Goal: Check status: Check status

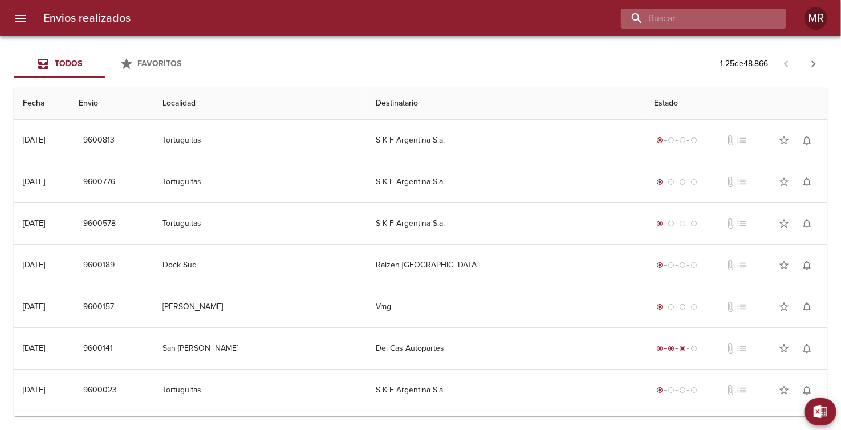
click at [721, 23] on input "buscar" at bounding box center [694, 19] width 146 height 20
click at [721, 23] on input "40" at bounding box center [694, 19] width 146 height 20
type input "4020"
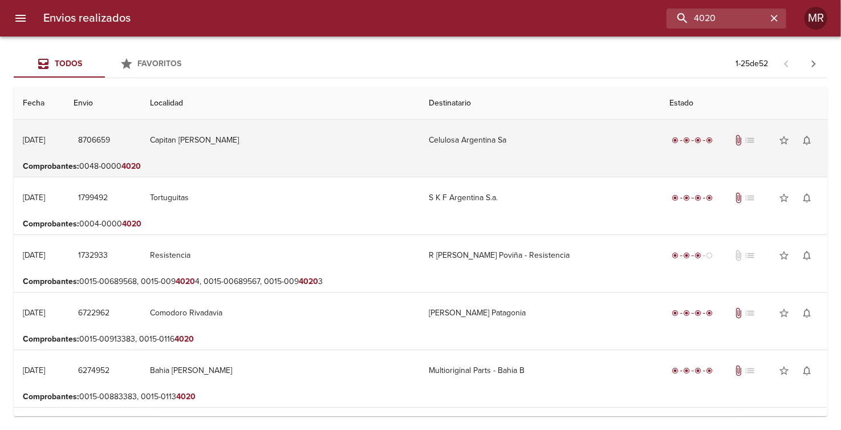
click at [64, 148] on td "[DATE] [DATE]" at bounding box center [39, 140] width 51 height 41
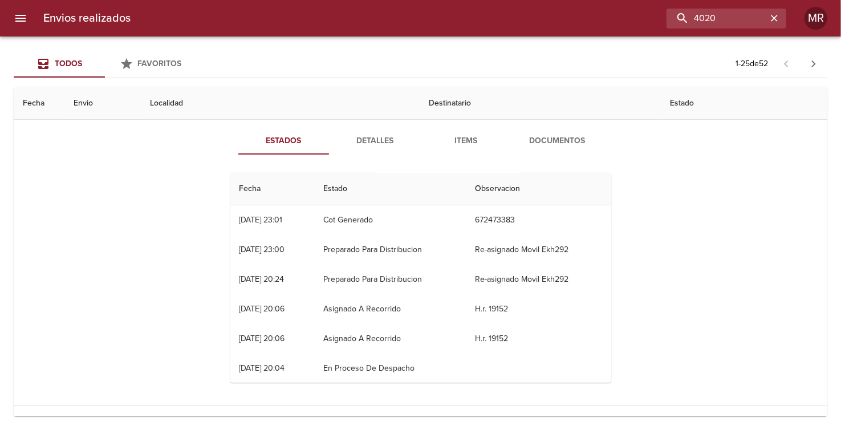
scroll to position [61, 0]
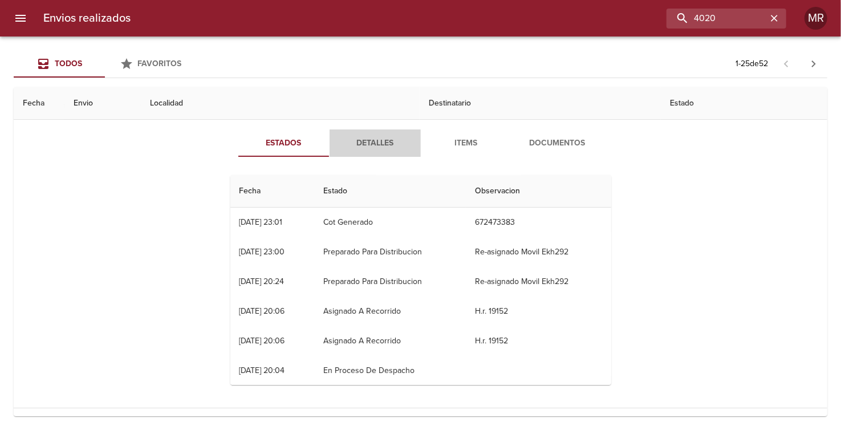
click at [372, 144] on span "Detalles" at bounding box center [375, 143] width 78 height 14
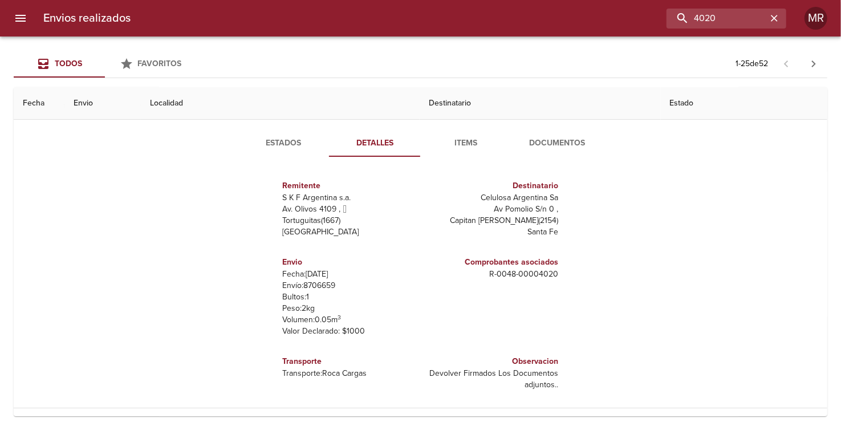
click at [459, 141] on span "Items" at bounding box center [467, 143] width 78 height 14
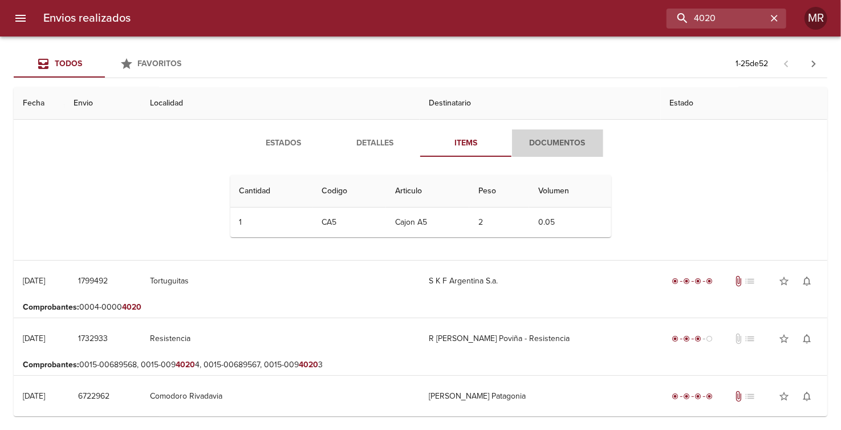
click at [551, 142] on span "Documentos" at bounding box center [558, 143] width 78 height 14
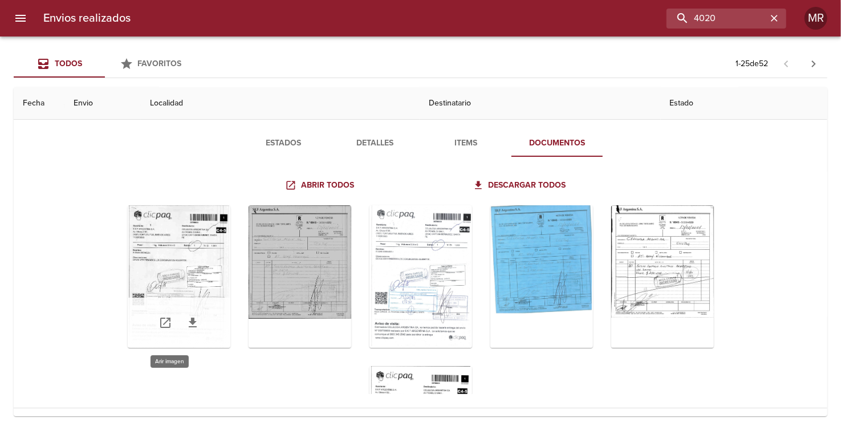
click at [193, 285] on div "Tabla de envíos del cliente" at bounding box center [179, 276] width 103 height 143
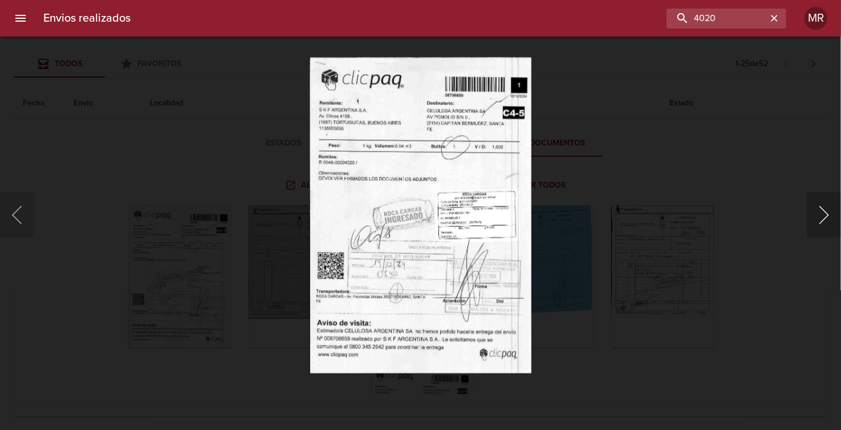
click at [821, 214] on button "Siguiente" at bounding box center [824, 215] width 34 height 46
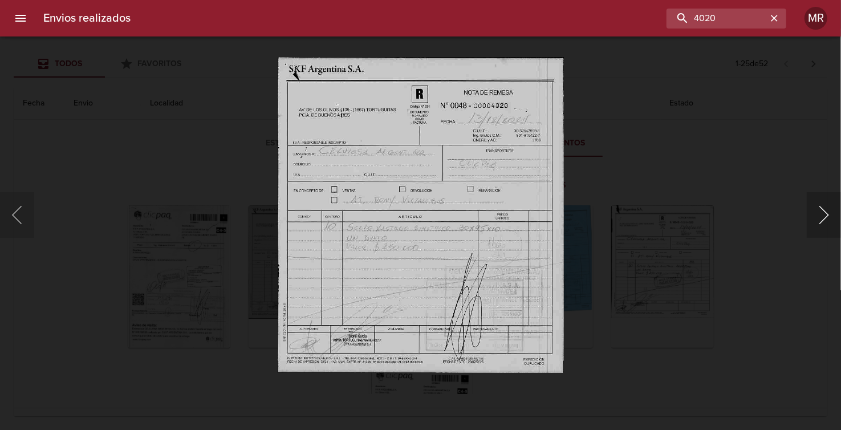
click at [821, 214] on button "Siguiente" at bounding box center [824, 215] width 34 height 46
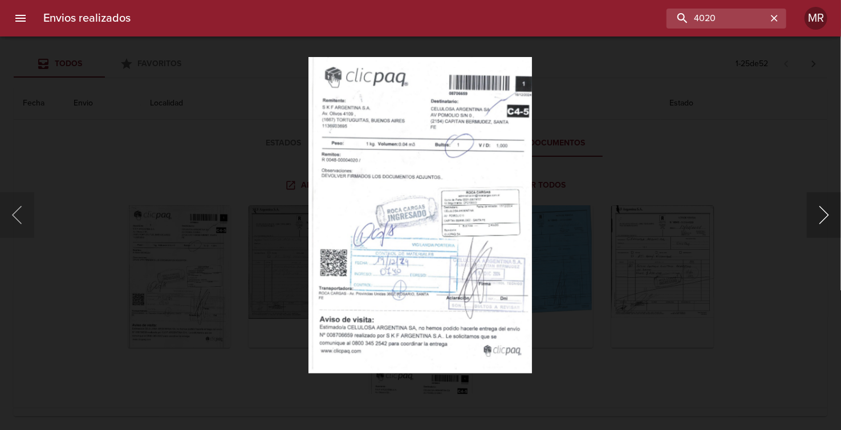
click at [821, 214] on button "Siguiente" at bounding box center [824, 215] width 34 height 46
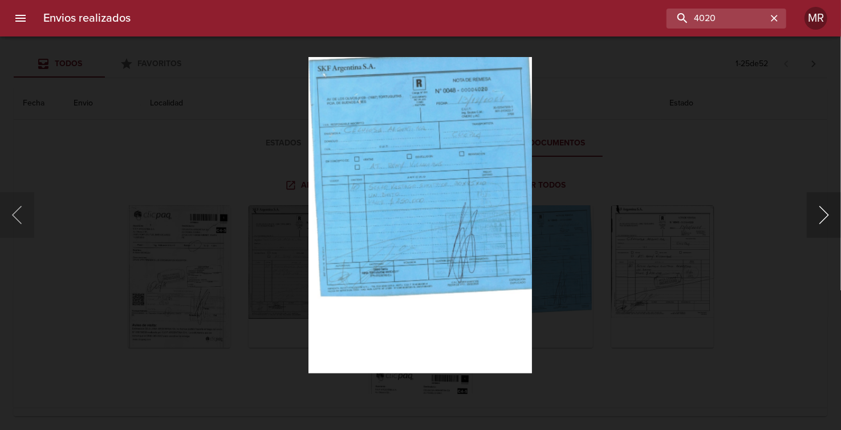
click at [821, 214] on button "Siguiente" at bounding box center [824, 215] width 34 height 46
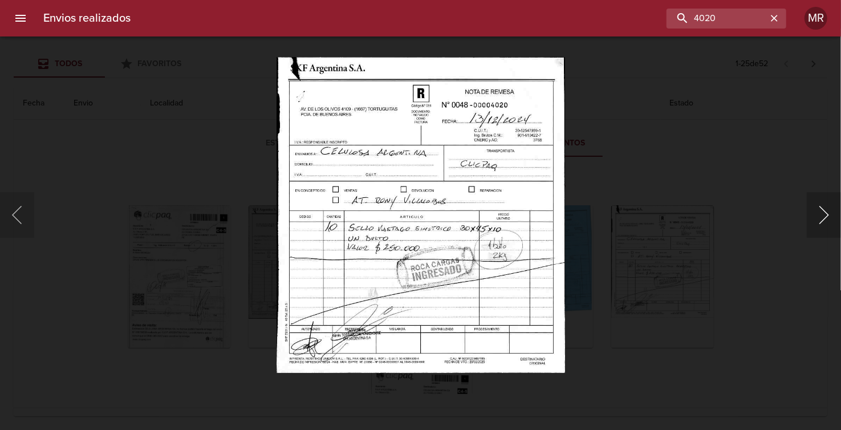
click at [816, 216] on button "Siguiente" at bounding box center [824, 215] width 34 height 46
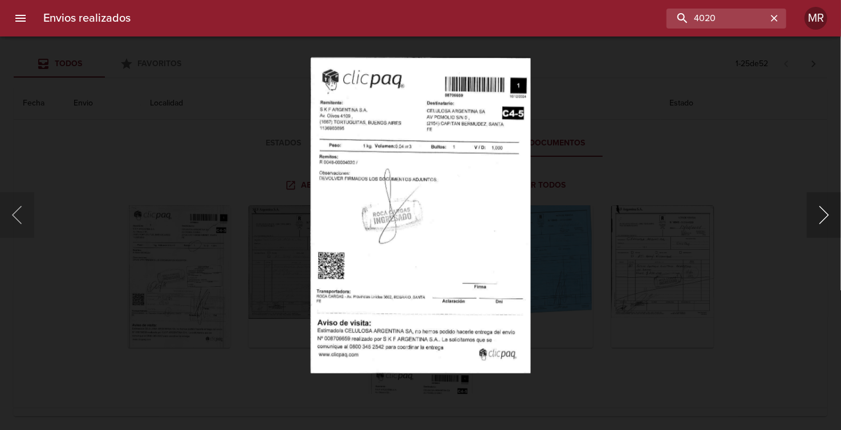
click at [819, 212] on button "Siguiente" at bounding box center [824, 215] width 34 height 46
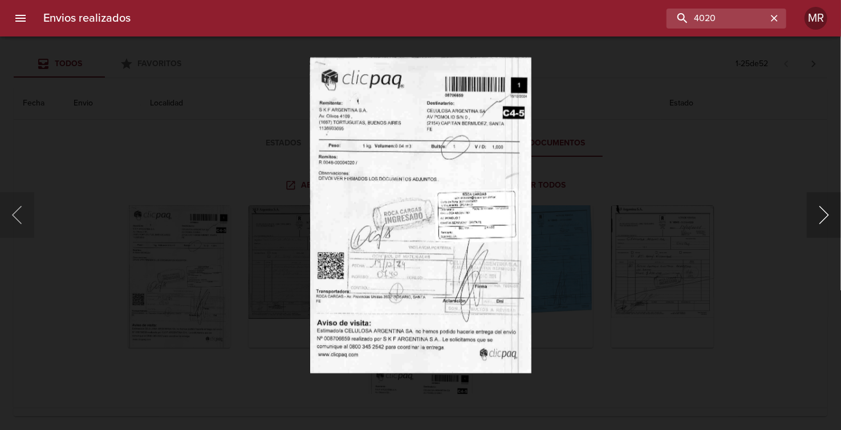
click at [819, 212] on button "Siguiente" at bounding box center [824, 215] width 34 height 46
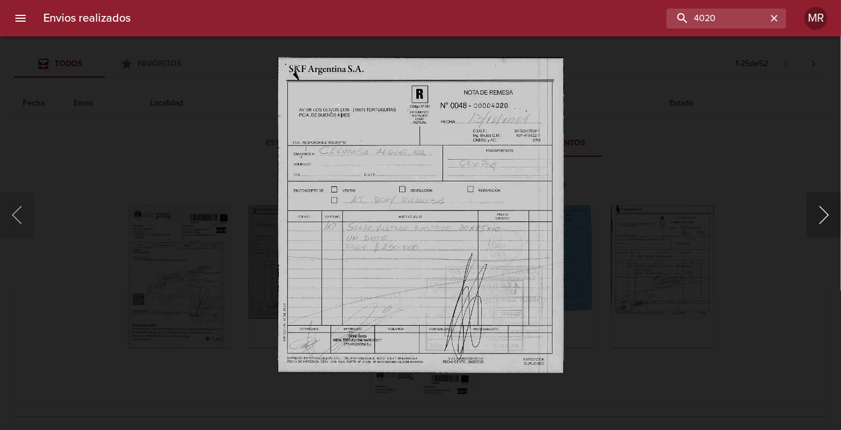
click at [819, 212] on button "Siguiente" at bounding box center [824, 215] width 34 height 46
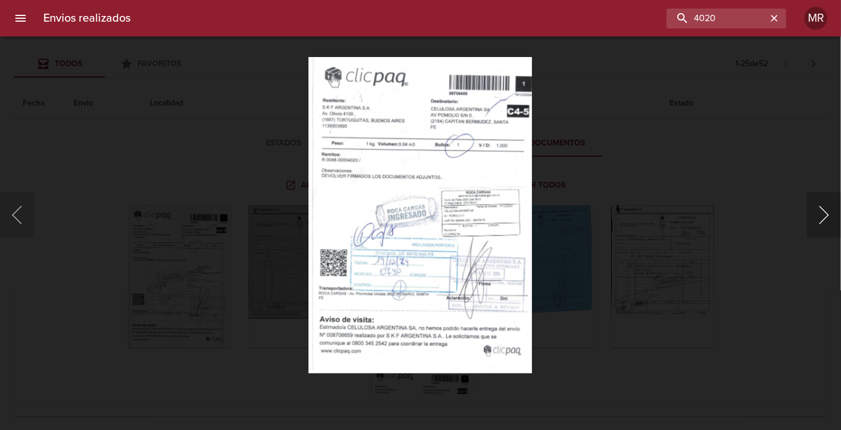
click at [819, 212] on button "Siguiente" at bounding box center [824, 215] width 34 height 46
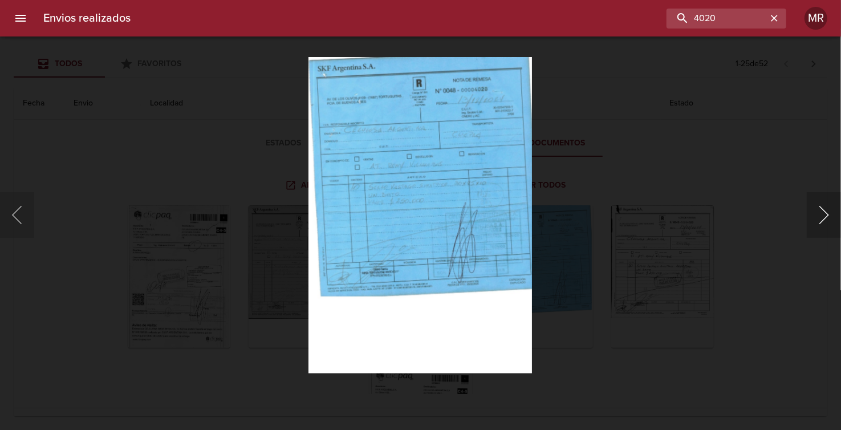
click at [819, 212] on button "Siguiente" at bounding box center [824, 215] width 34 height 46
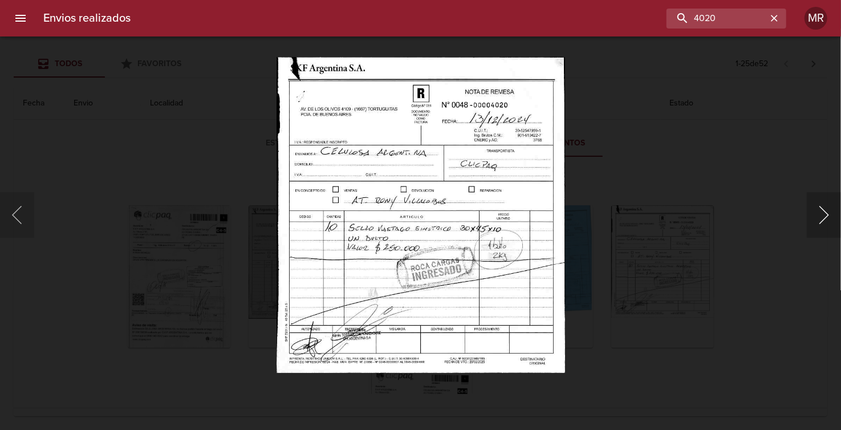
click at [819, 212] on button "Siguiente" at bounding box center [824, 215] width 34 height 46
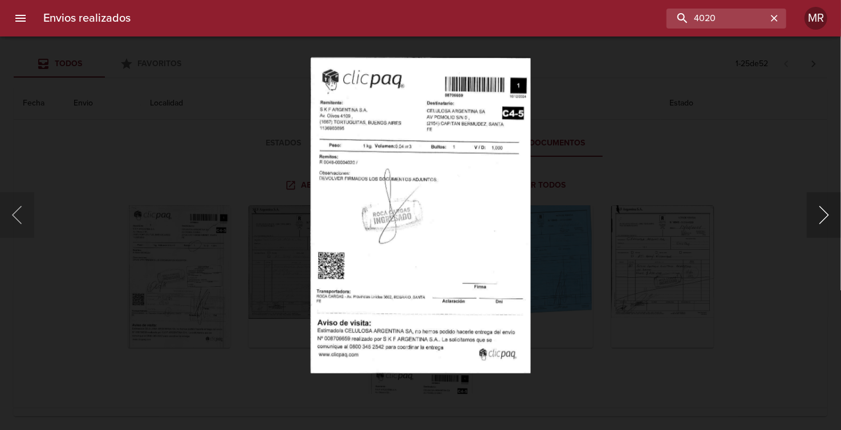
click at [819, 212] on button "Siguiente" at bounding box center [824, 215] width 34 height 46
